Goal: Find specific page/section: Find specific page/section

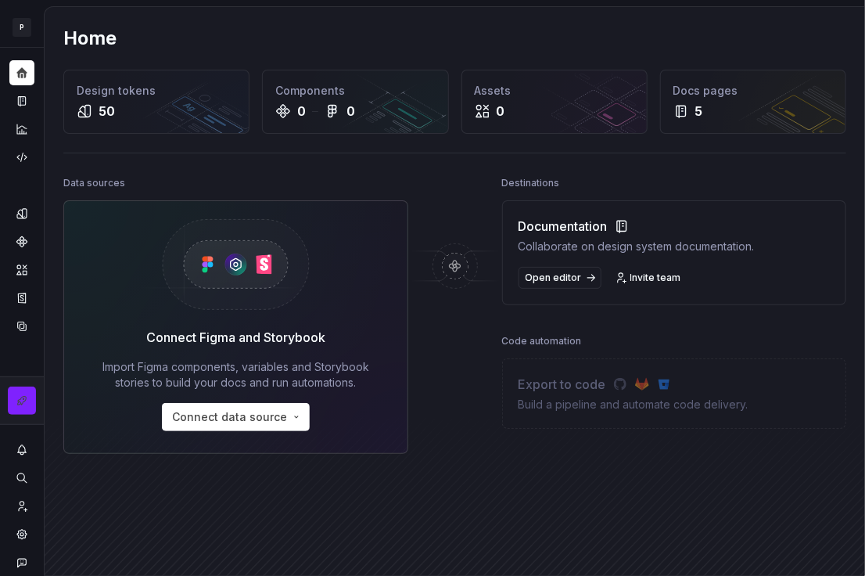
scroll to position [23, 0]
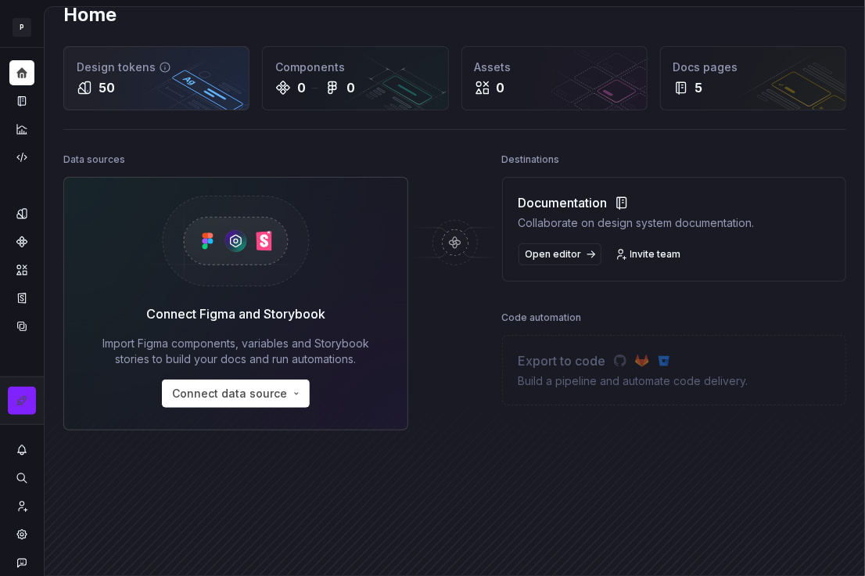
click at [102, 67] on div "Design tokens" at bounding box center [157, 67] width 160 height 16
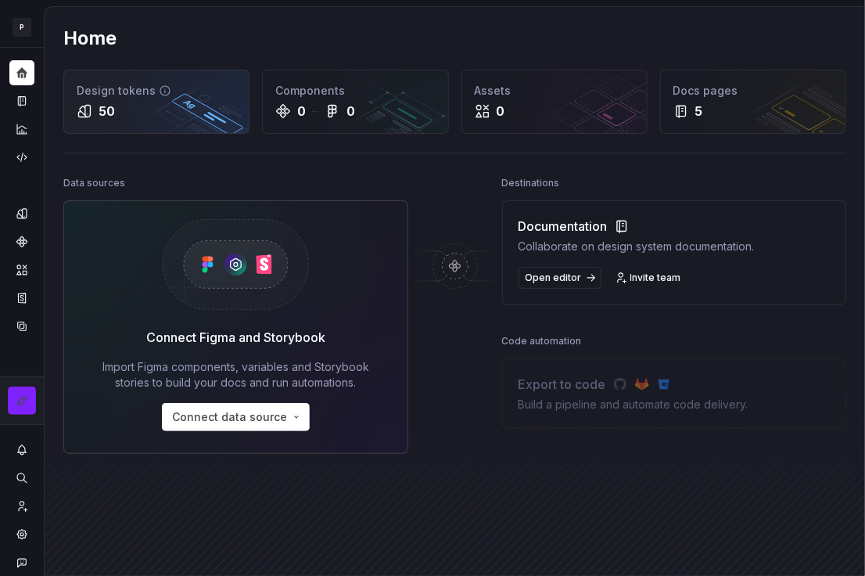
click at [130, 111] on div "50" at bounding box center [157, 111] width 160 height 19
